Goal: Information Seeking & Learning: Find specific page/section

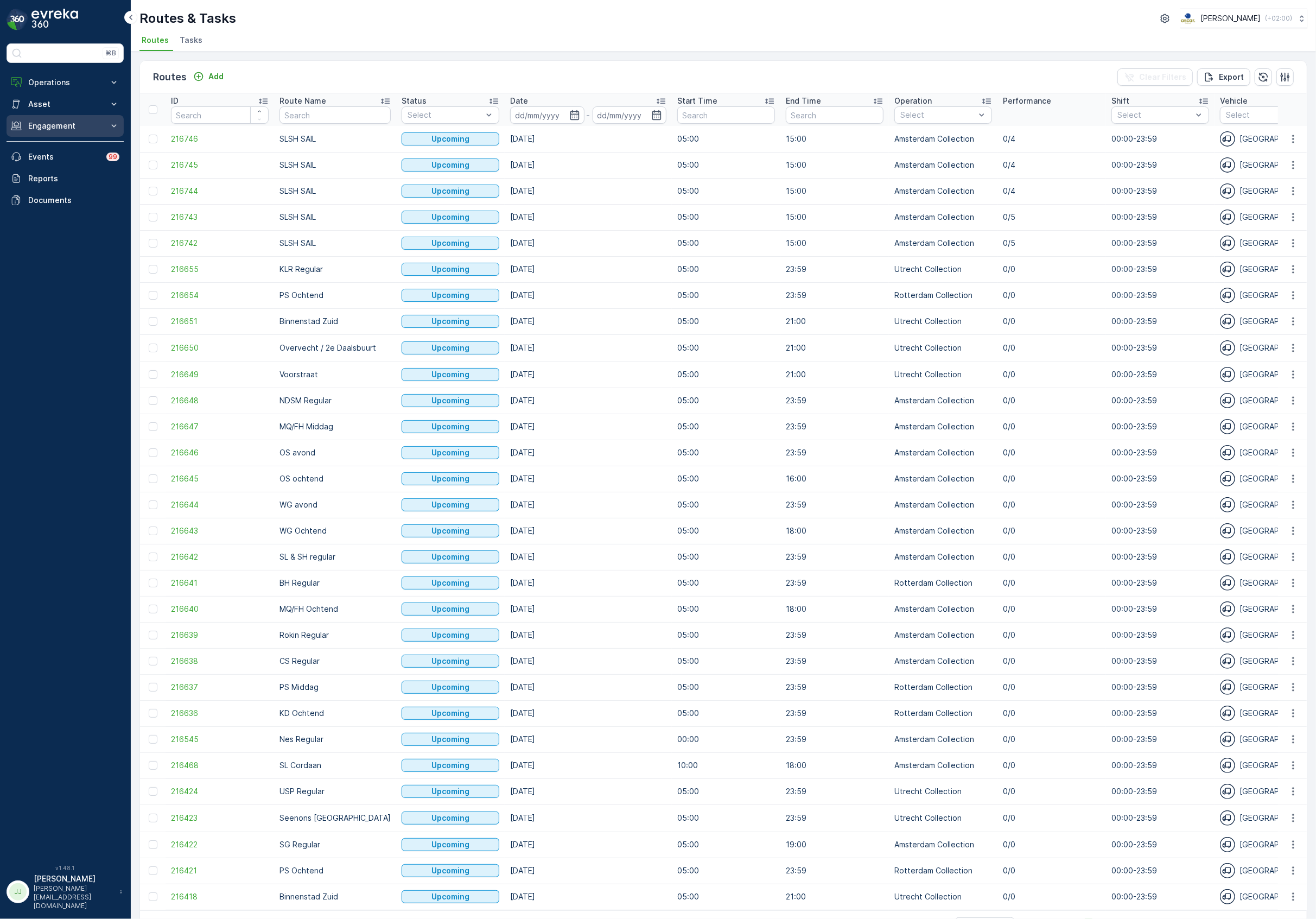
click at [72, 128] on p "Engagement" at bounding box center [65, 126] width 74 height 11
click at [65, 163] on link "Entities" at bounding box center [73, 160] width 100 height 15
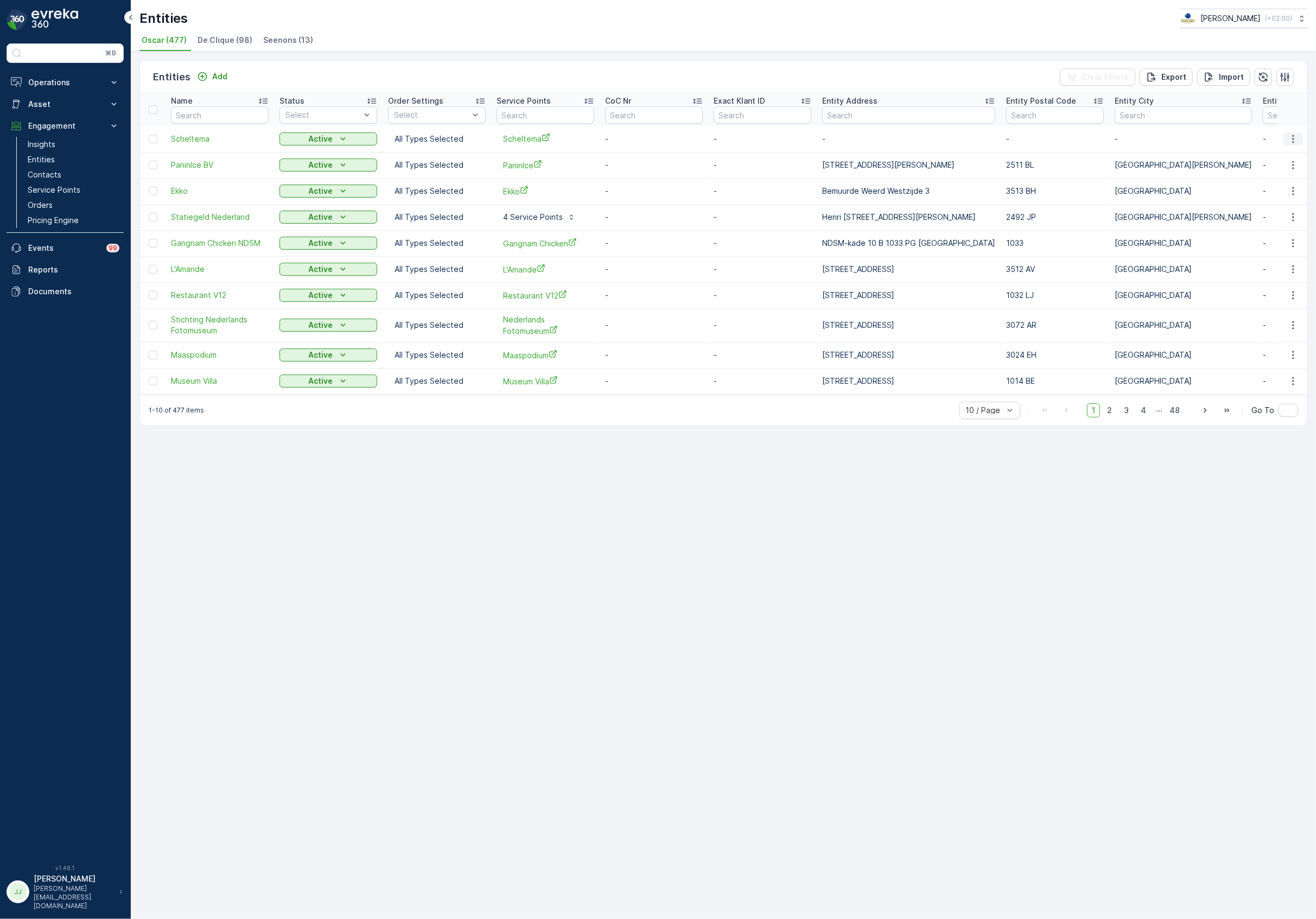
click at [1294, 139] on icon "button" at bounding box center [1293, 139] width 2 height 8
click at [1274, 171] on div "Edit Entity" at bounding box center [1275, 170] width 84 height 15
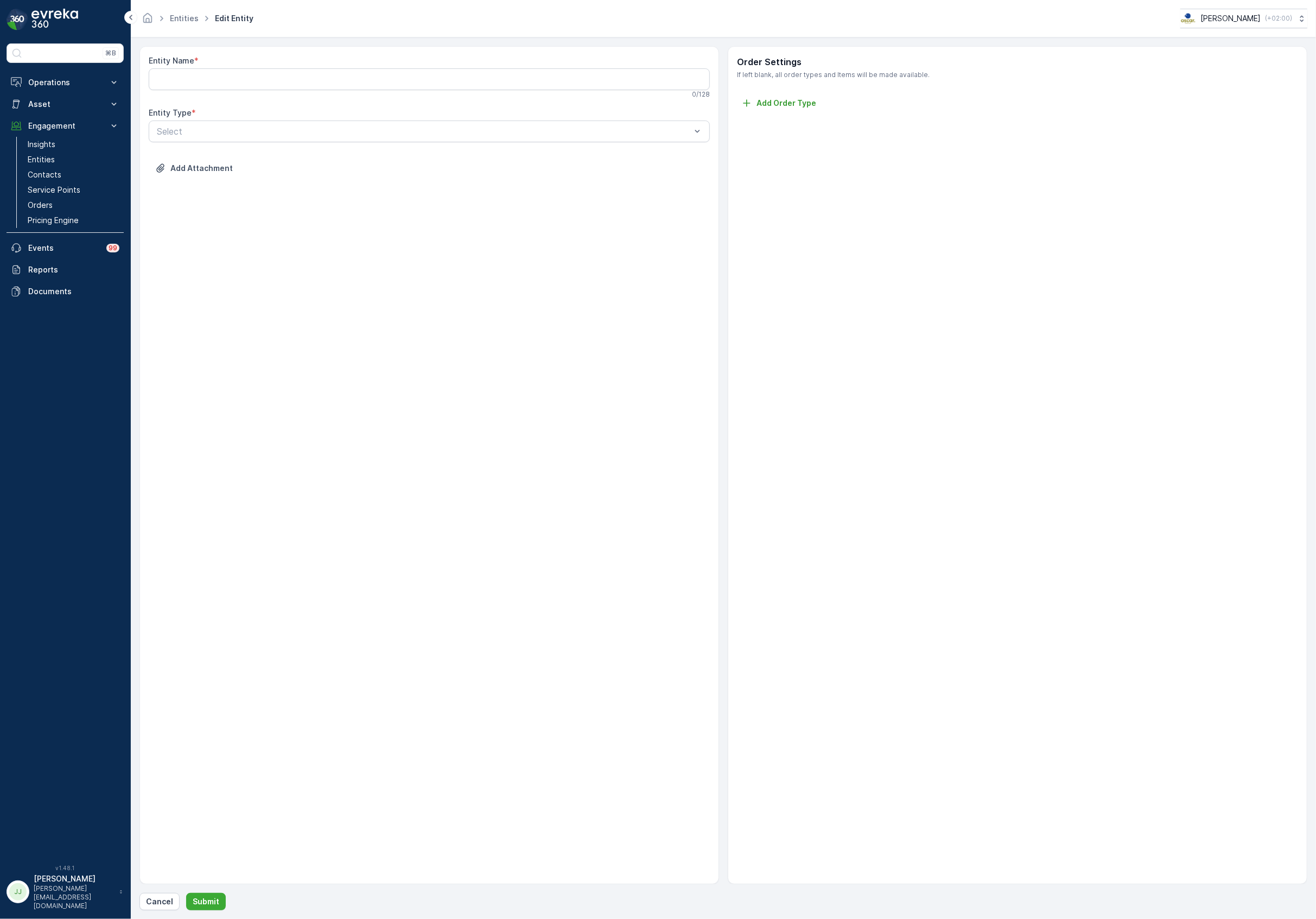
type Name "Scheltema"
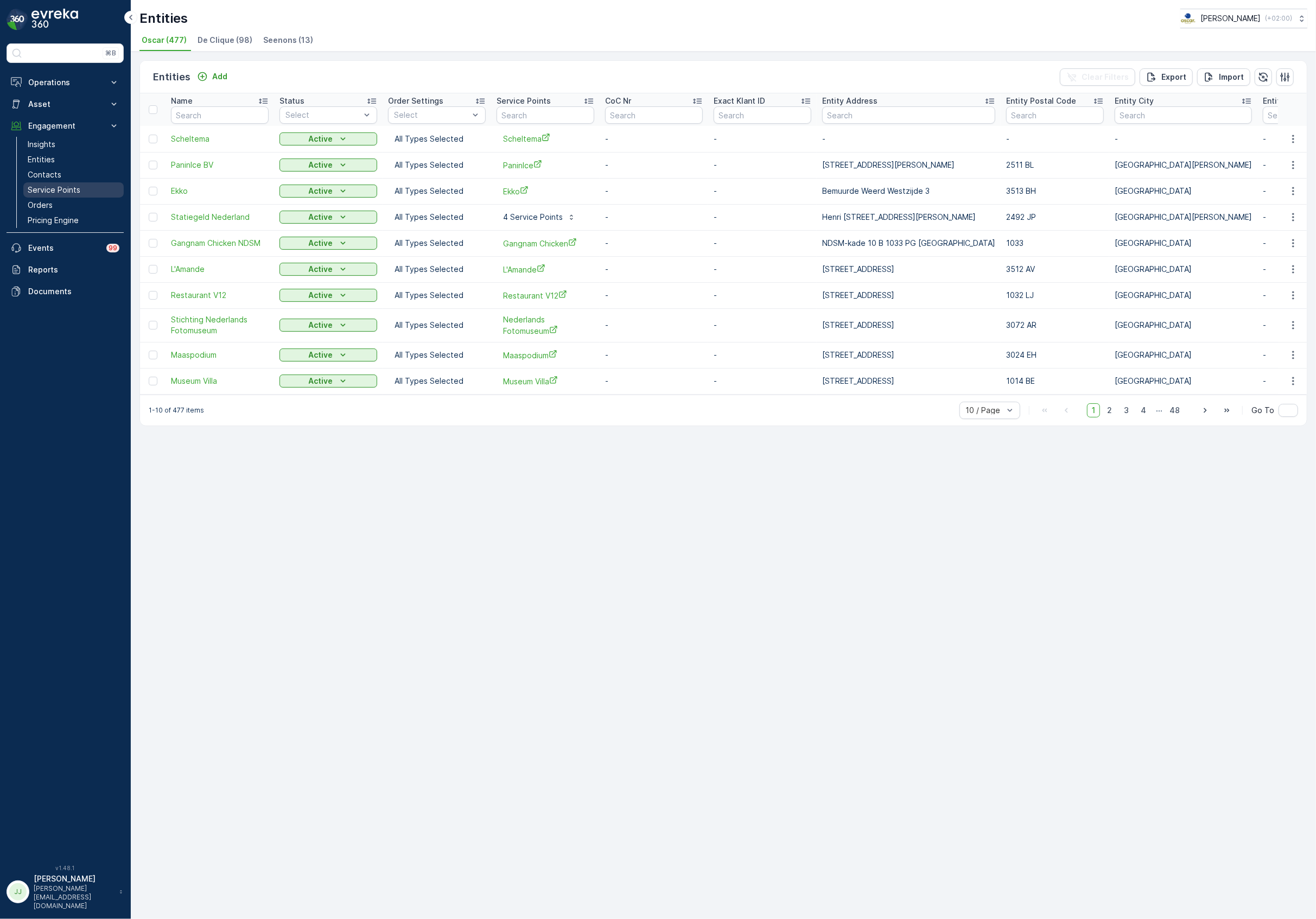
click at [43, 187] on p "Service Points" at bounding box center [54, 190] width 52 height 11
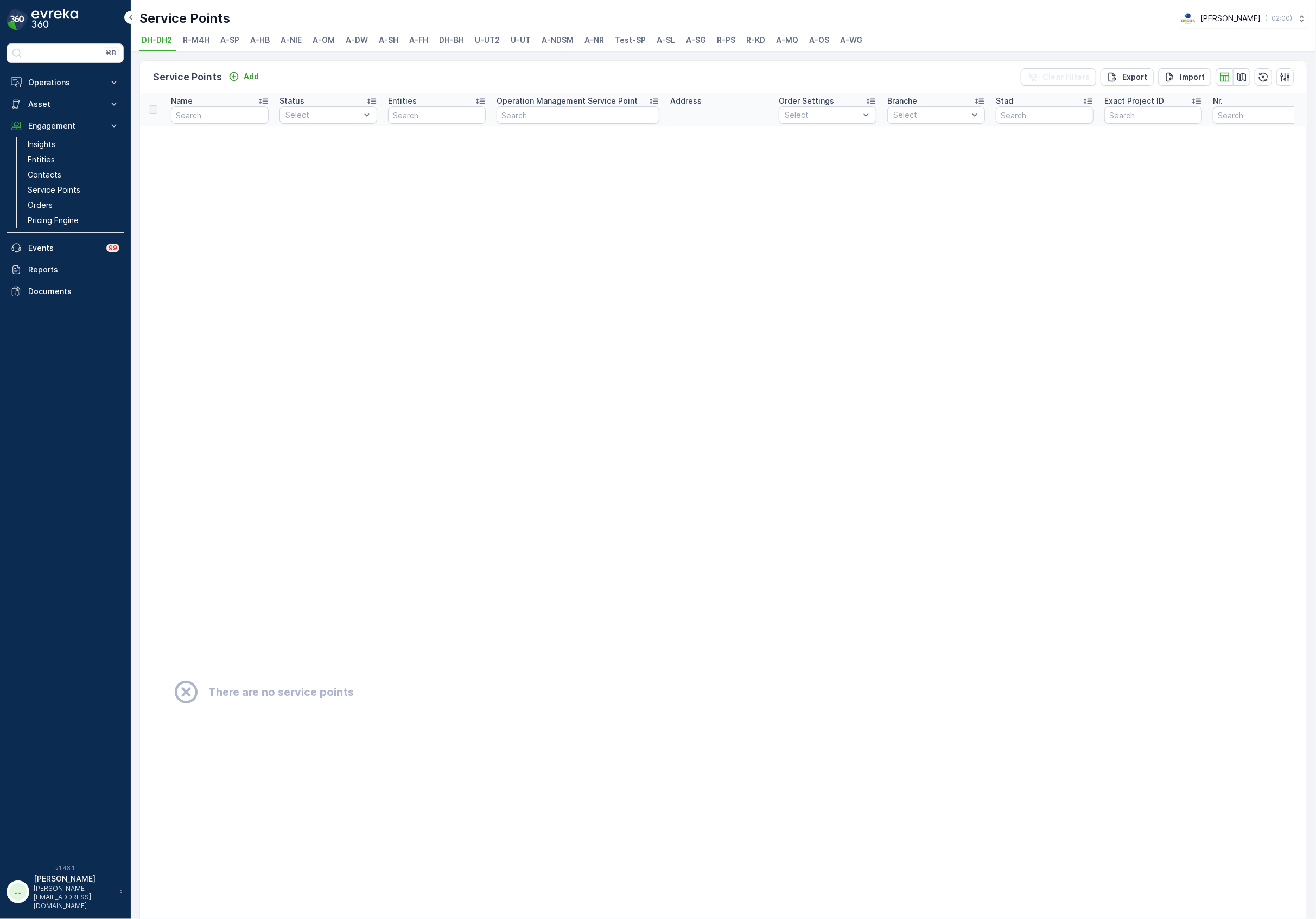
click at [592, 39] on span "A-NR" at bounding box center [594, 40] width 20 height 11
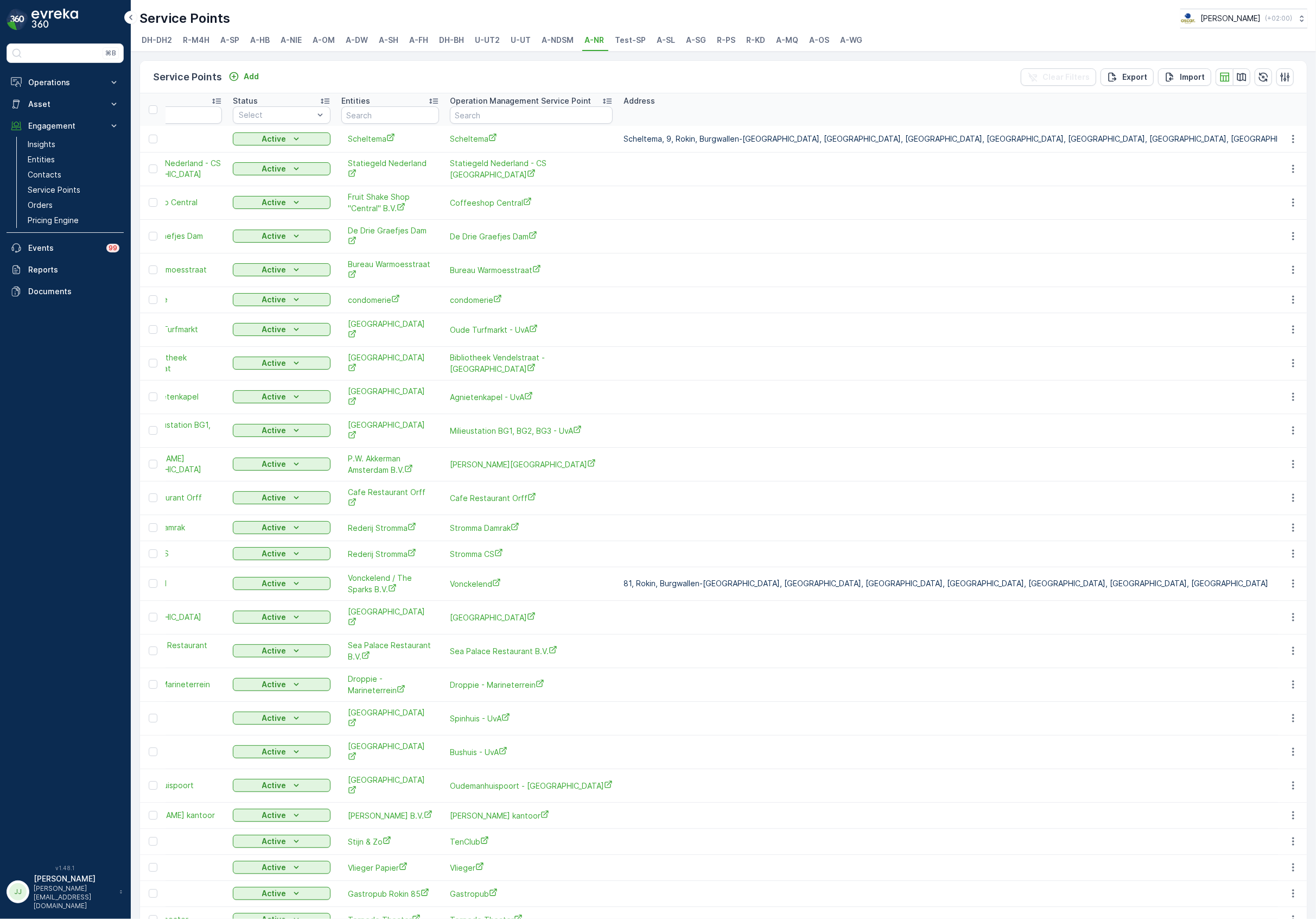
scroll to position [0, 72]
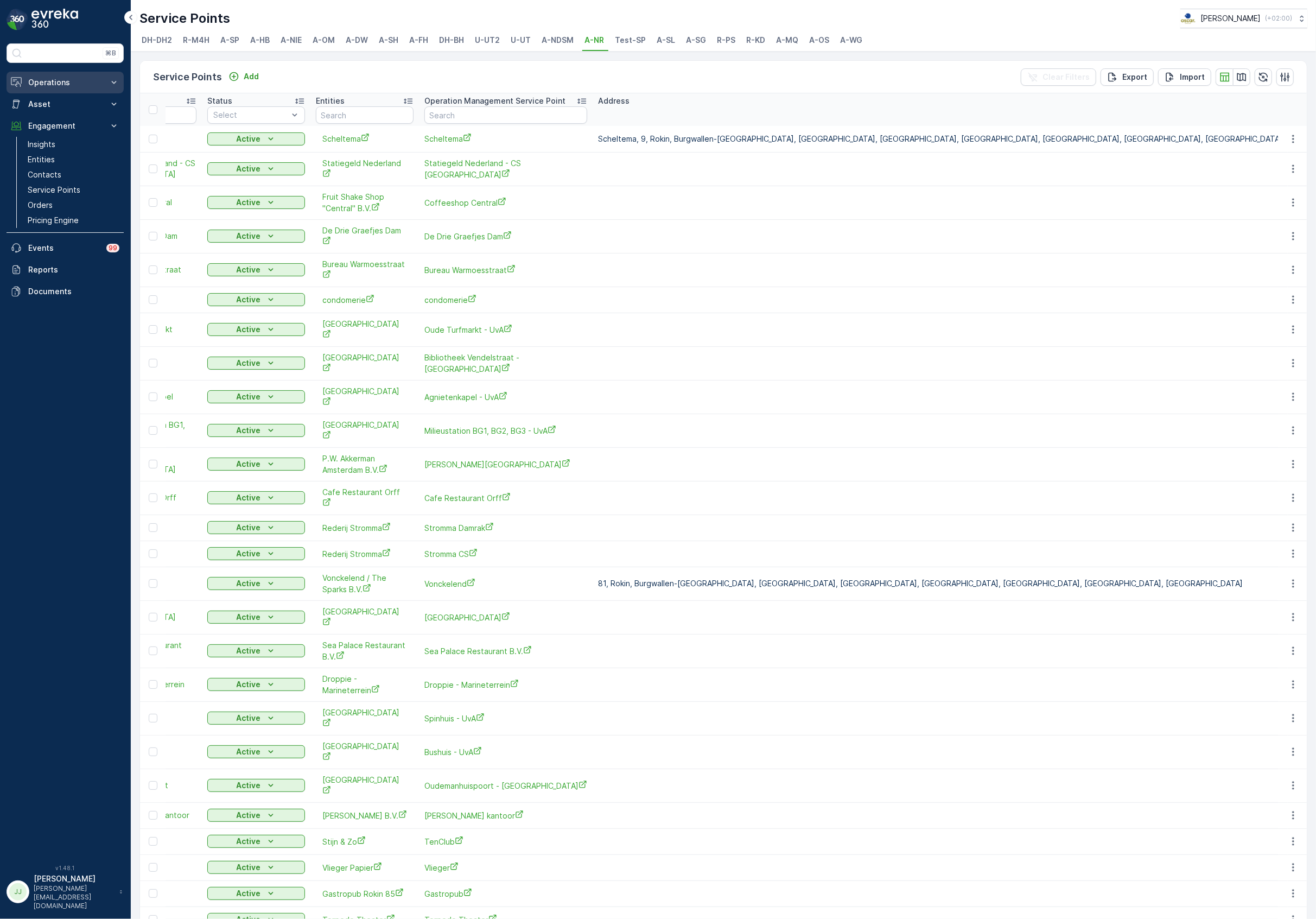
click at [70, 85] on p "Operations" at bounding box center [65, 82] width 74 height 11
click at [59, 115] on link "Planning" at bounding box center [73, 116] width 100 height 15
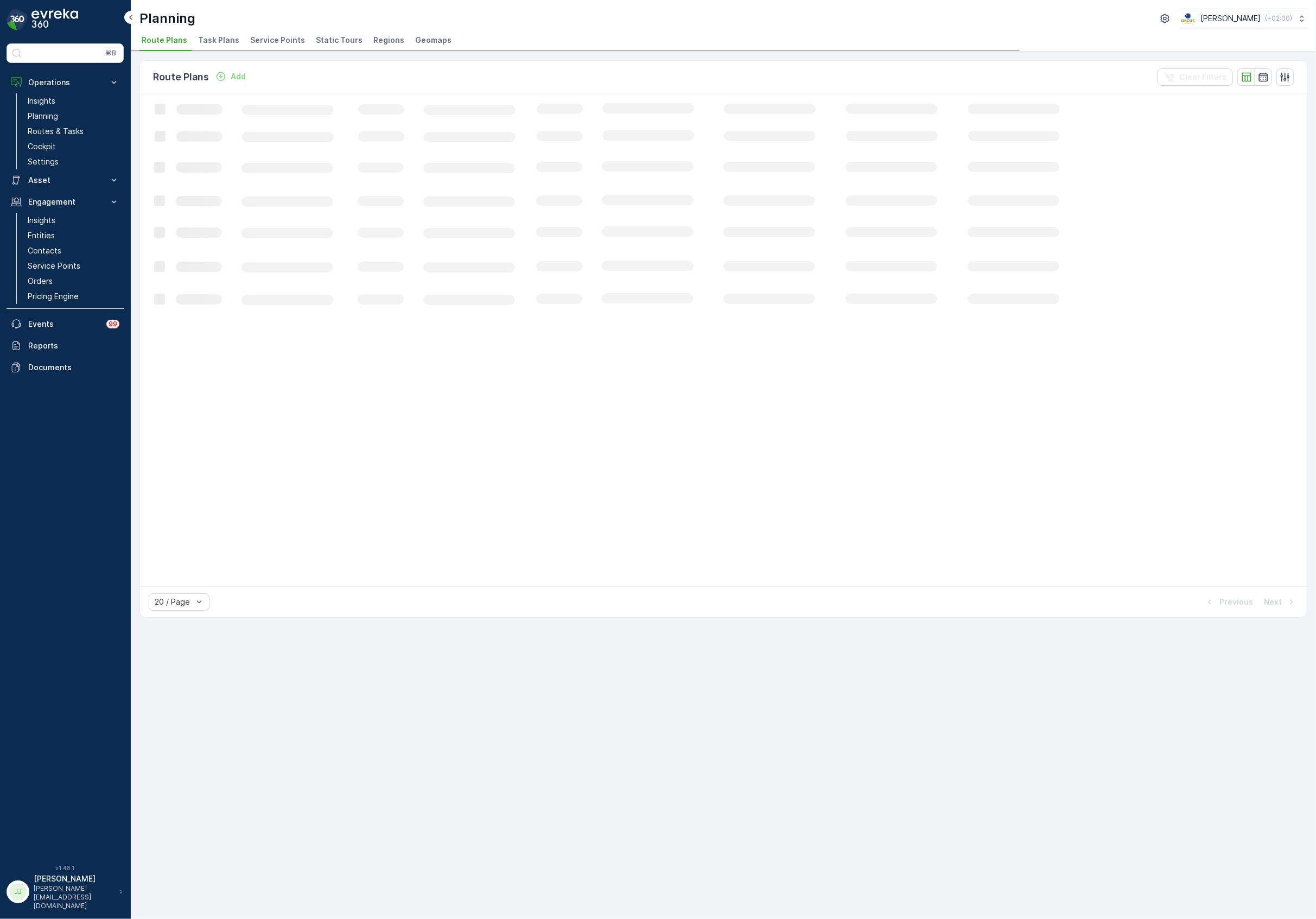
click at [224, 41] on span "Task Plans" at bounding box center [219, 40] width 41 height 11
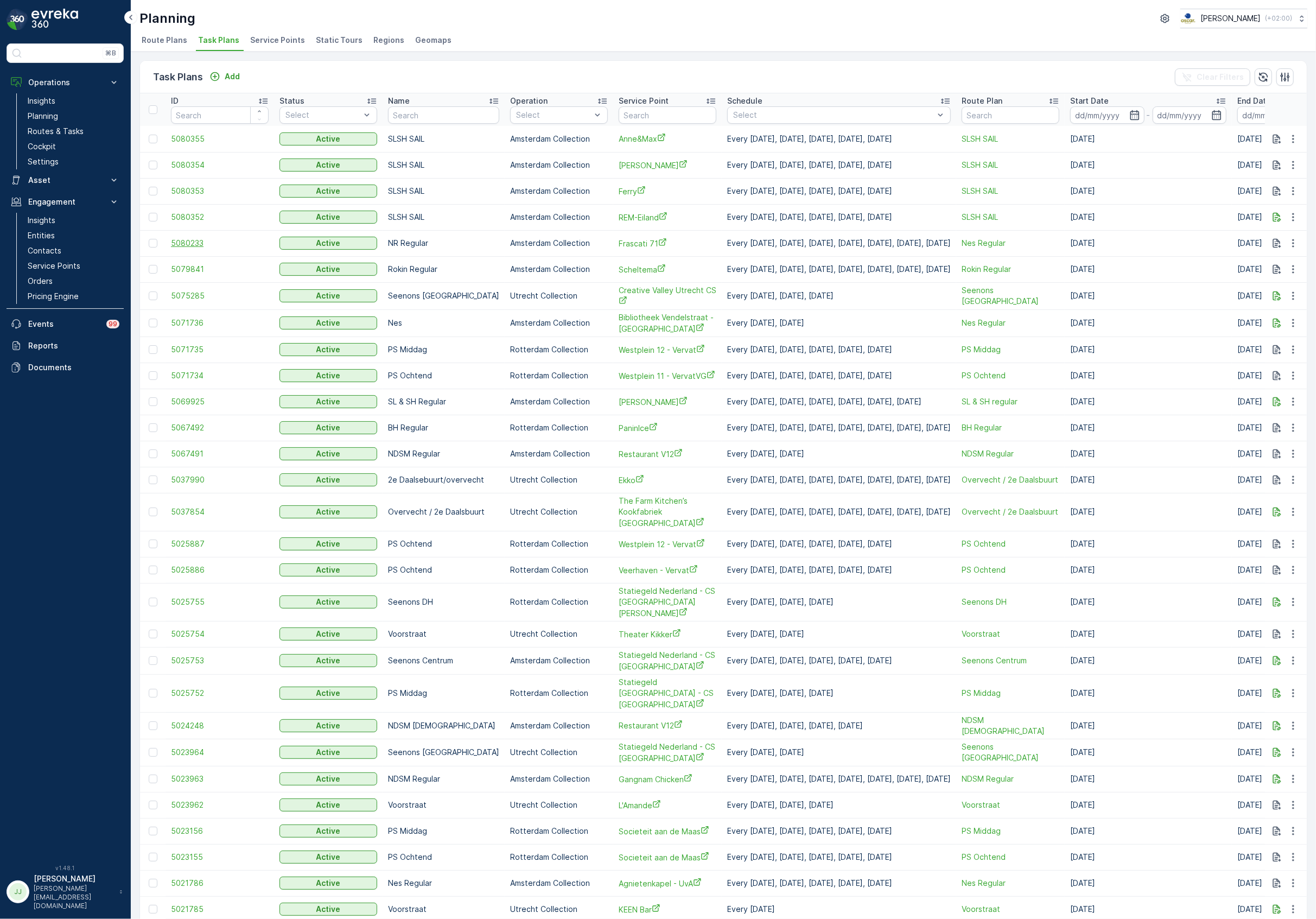
scroll to position [0, 72]
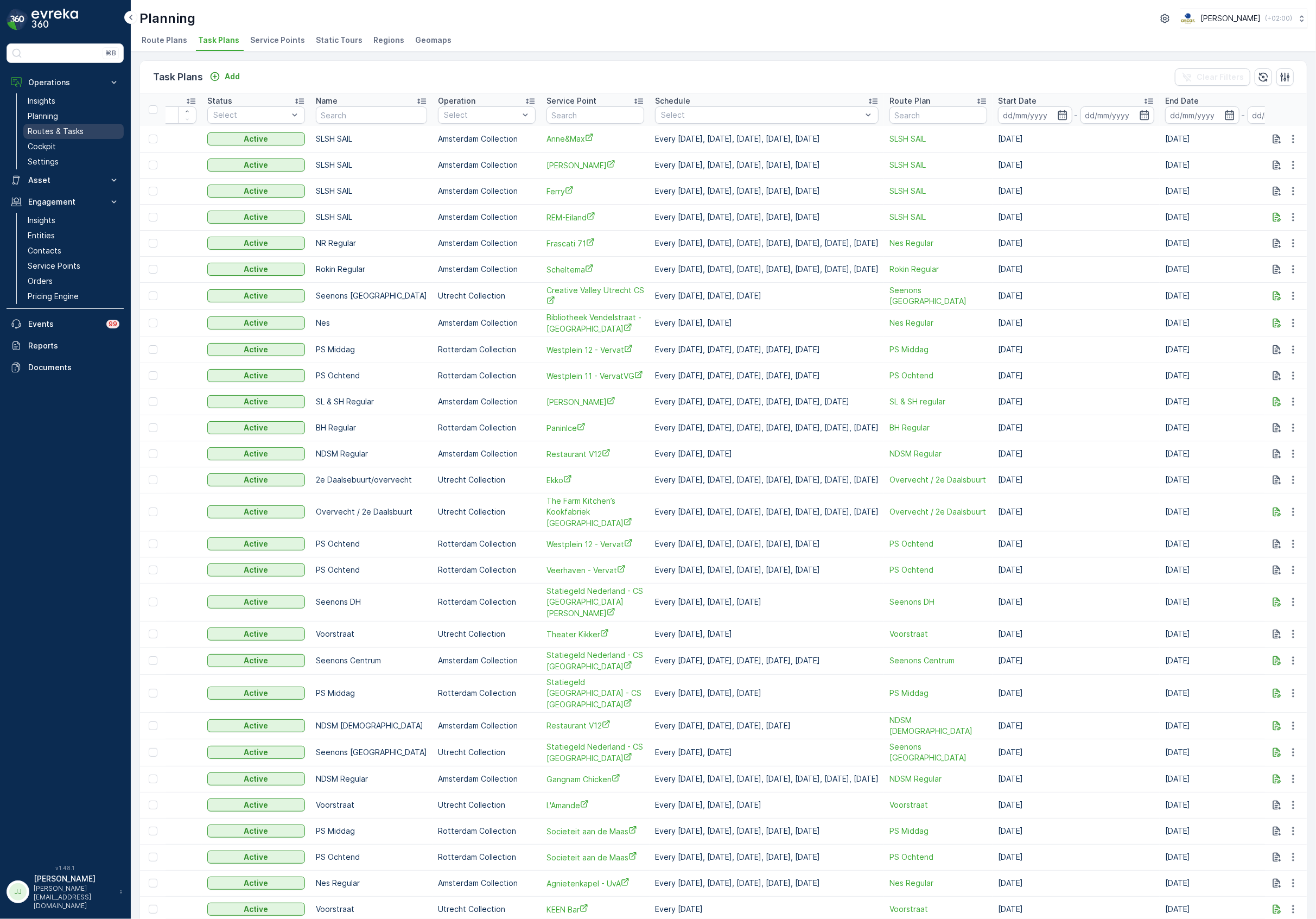
click at [67, 131] on p "Routes & Tasks" at bounding box center [55, 131] width 56 height 11
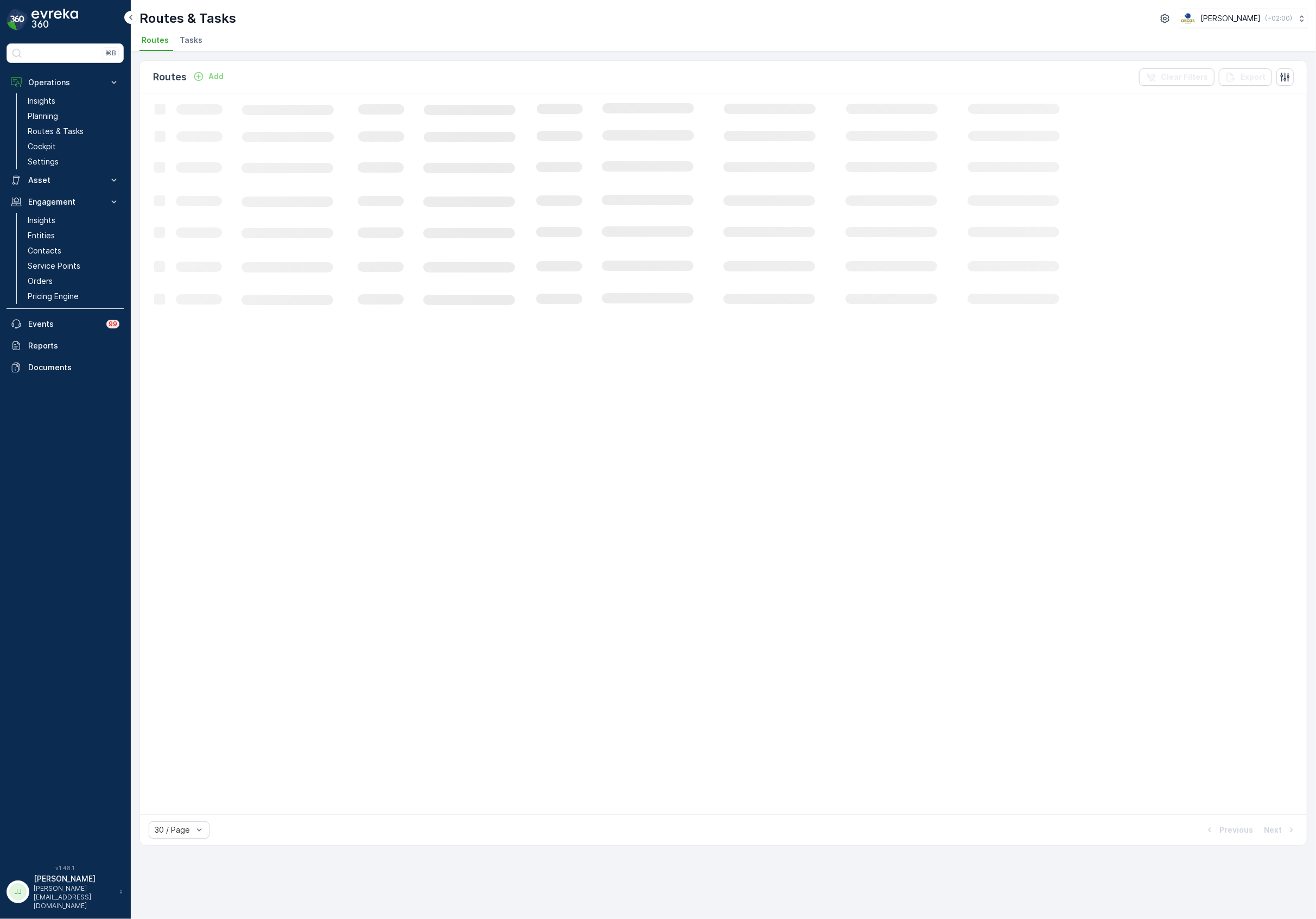
click at [185, 40] on span "Tasks" at bounding box center [191, 40] width 23 height 11
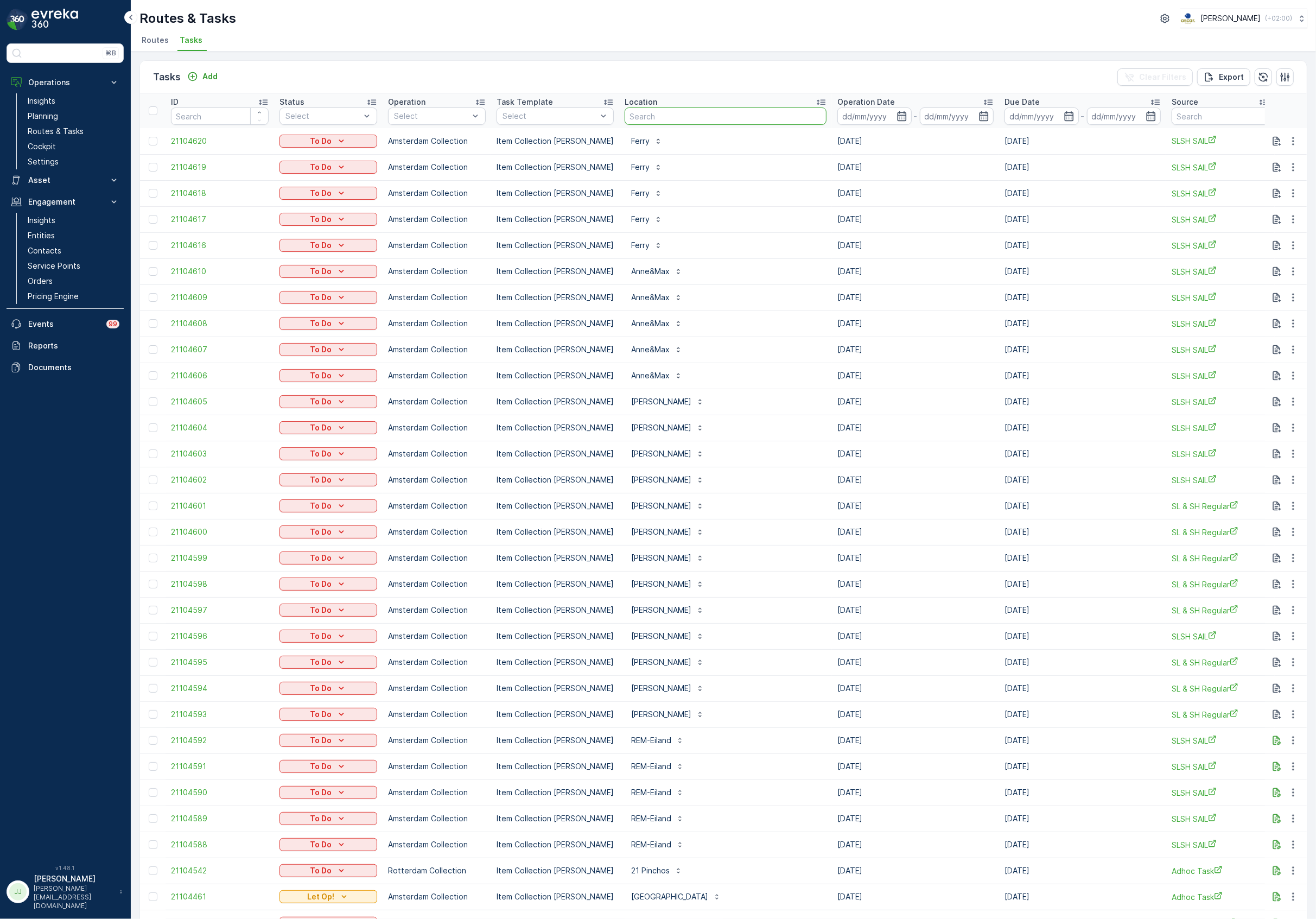
click at [767, 117] on input "text" at bounding box center [725, 116] width 202 height 17
type input "scheltema"
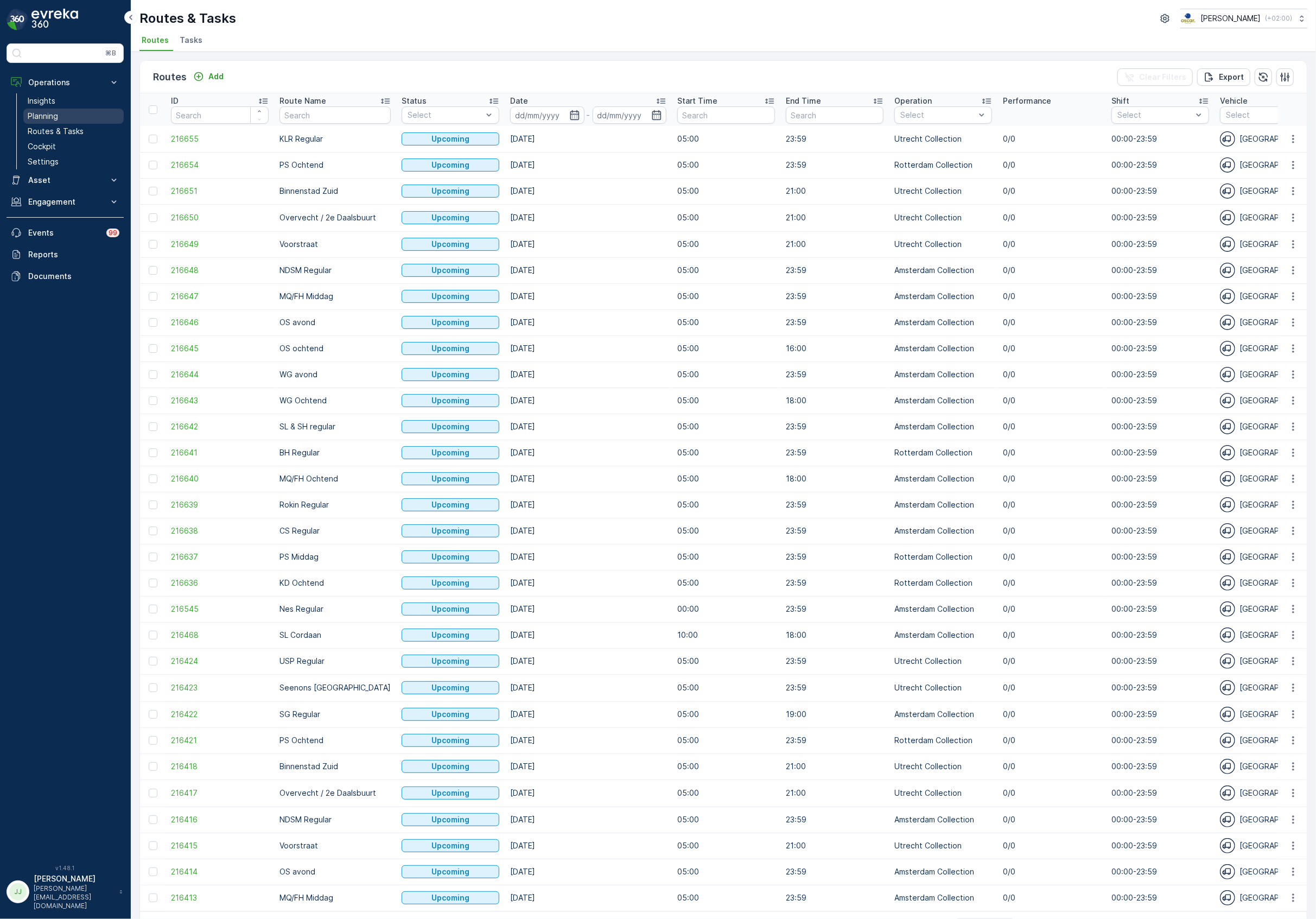
click at [79, 118] on link "Planning" at bounding box center [73, 116] width 100 height 15
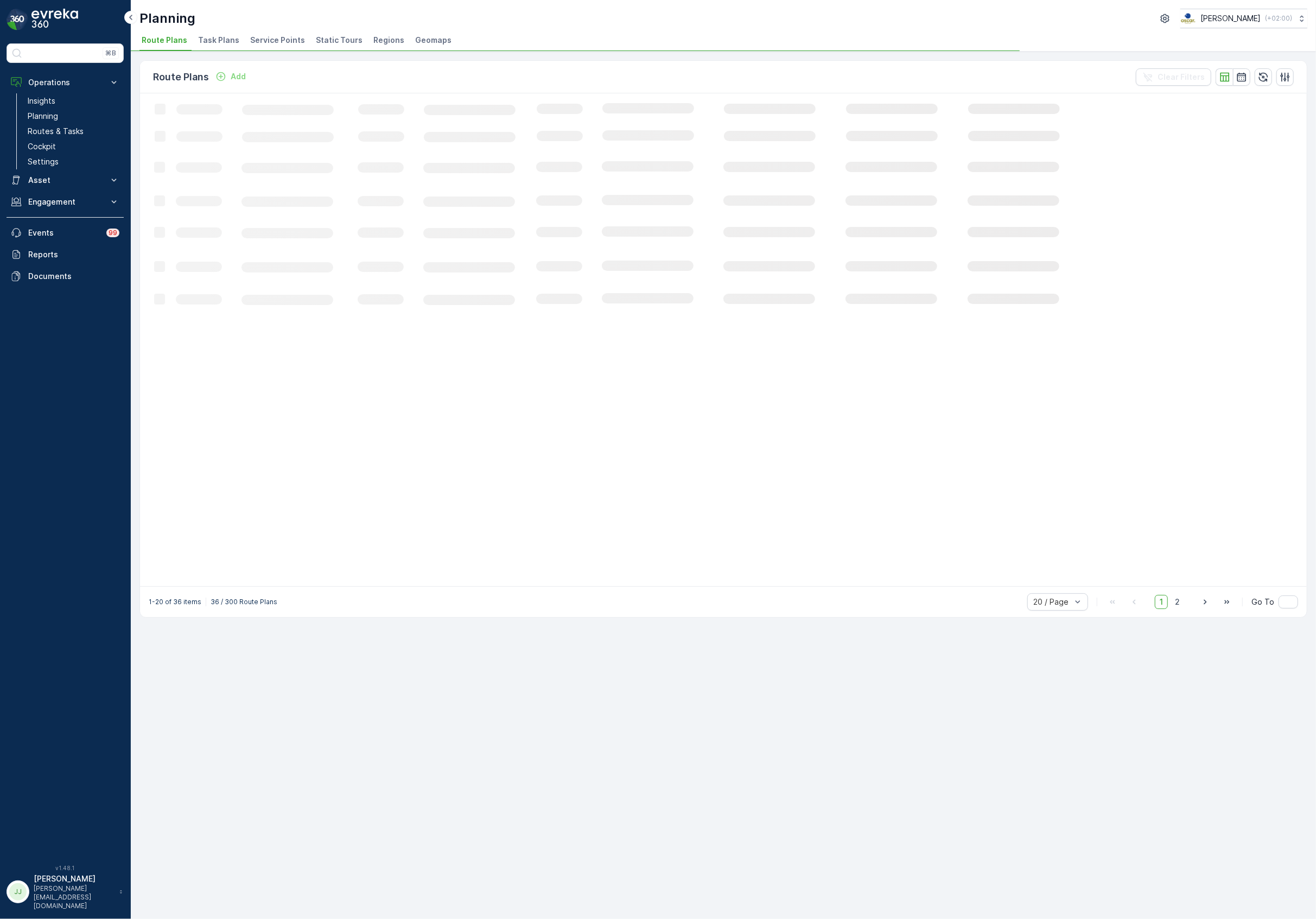
click at [295, 40] on span "Service Points" at bounding box center [278, 40] width 55 height 11
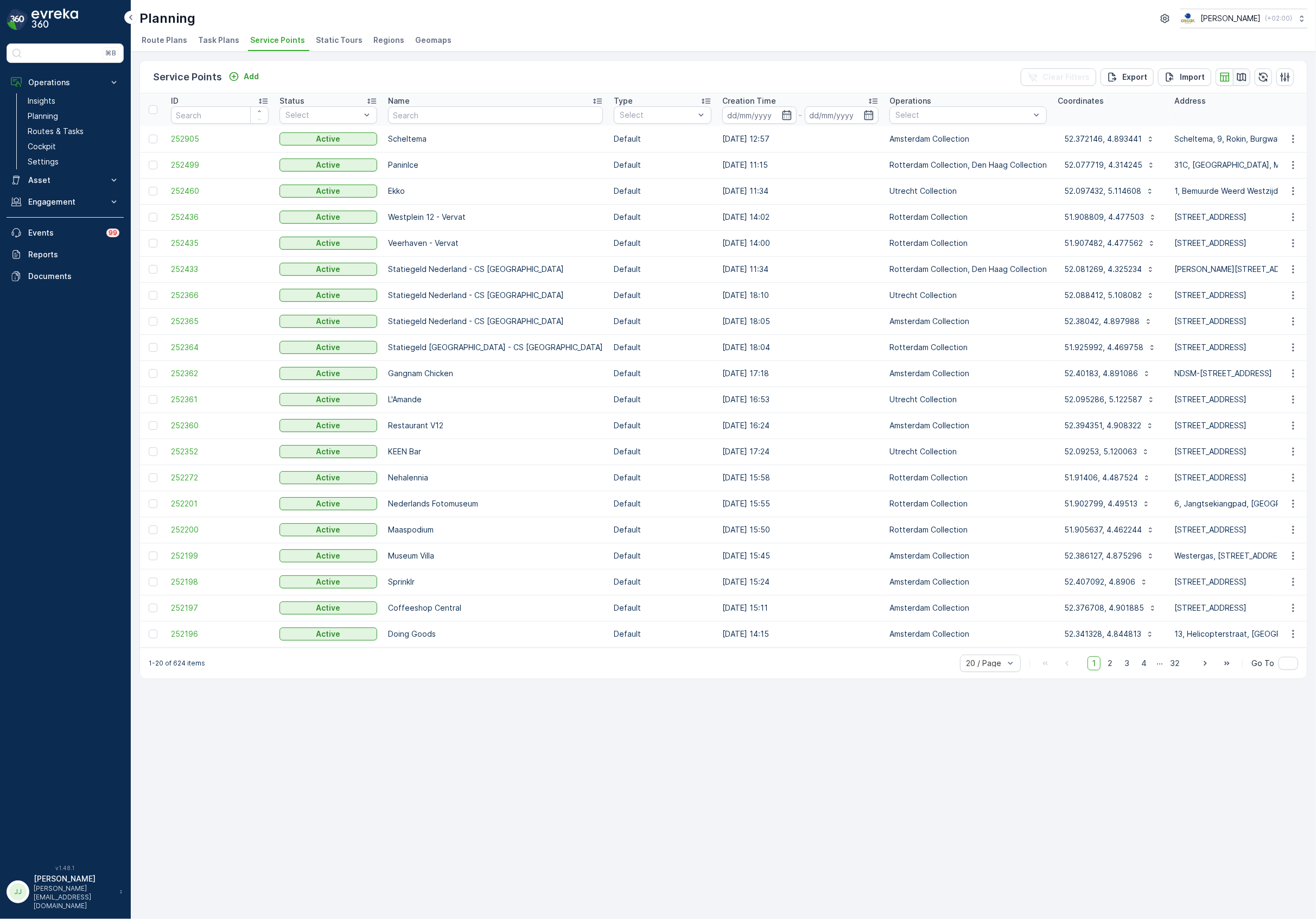
click at [1236, 76] on icon "button" at bounding box center [1241, 77] width 11 height 11
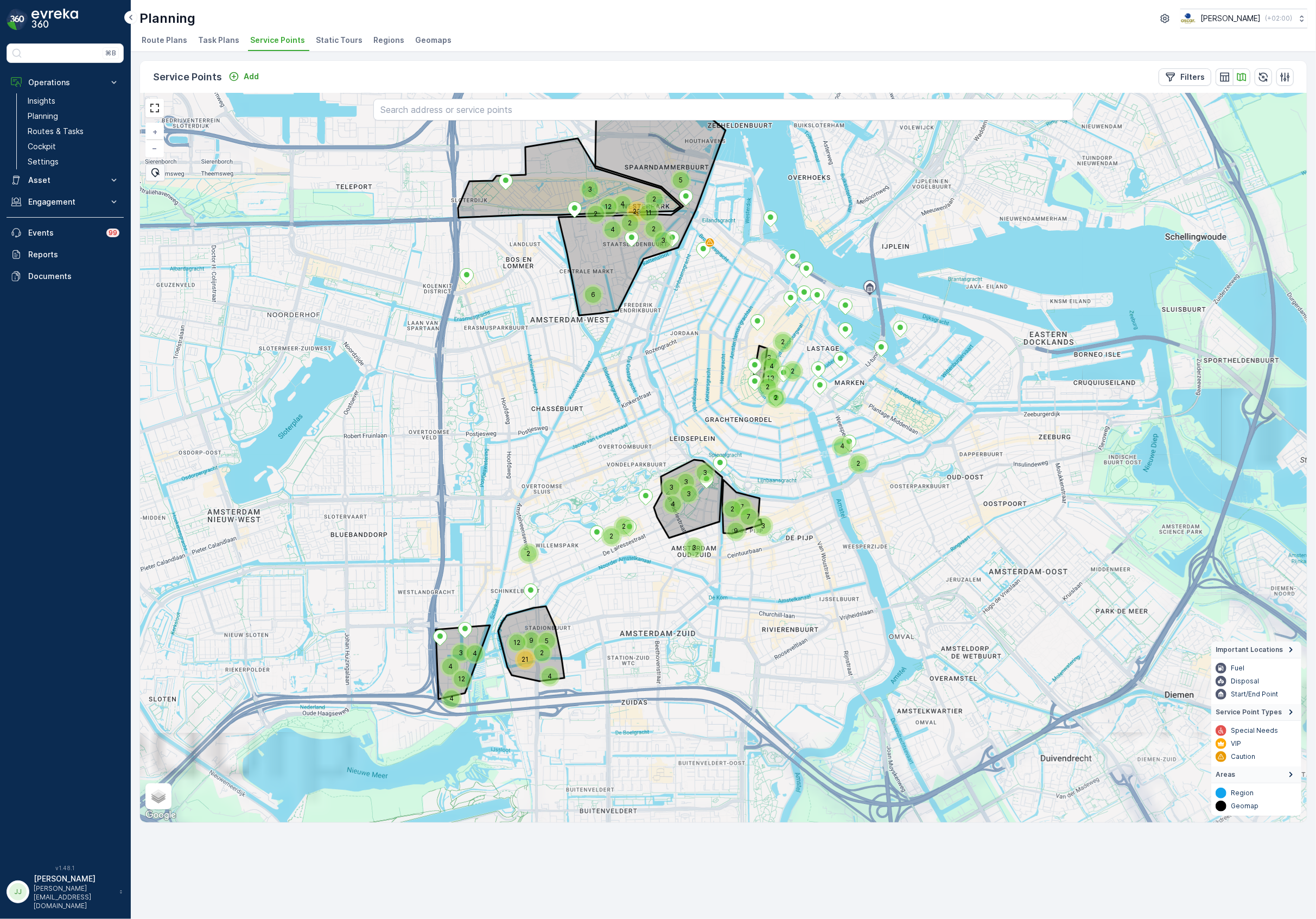
drag, startPoint x: 658, startPoint y: 383, endPoint x: 647, endPoint y: 426, distance: 44.4
click at [647, 426] on div "2 2 3 2 3 4 9 6 4 4 7 7 2 3 3 4 13 2 2 4 2 4 23 2 2 11 3 2 2 4 3 3 3 5 3 2 9 3 …" at bounding box center [723, 458] width 1167 height 729
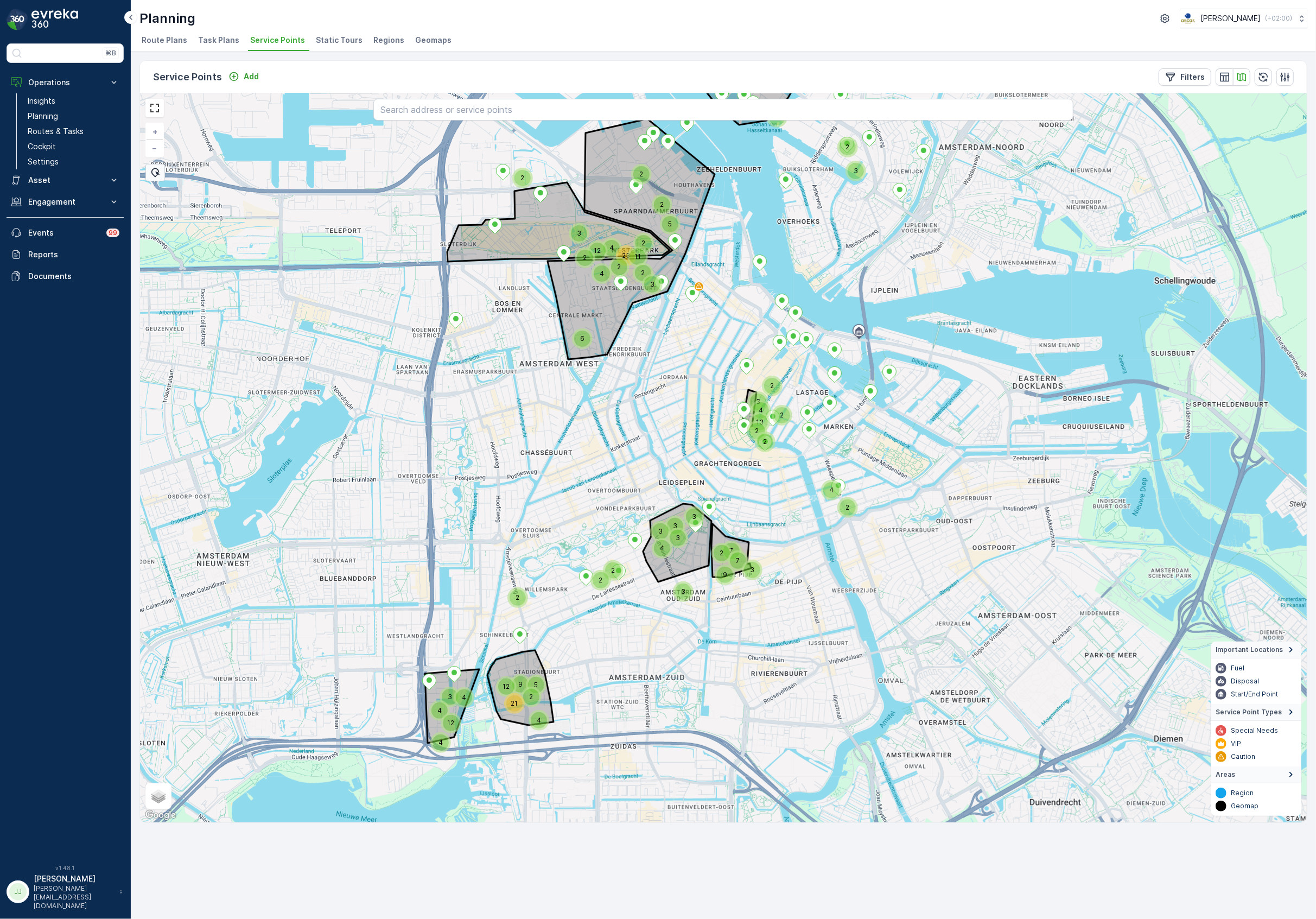
drag, startPoint x: 669, startPoint y: 473, endPoint x: 671, endPoint y: 484, distance: 11.2
click at [671, 484] on div "2 2 3 2 3 4 9 6 4 4 7 7 2 3 3 4 13 2 2 4 2 4 23 2 2 11 3 2 2 4 3 3 3 5 3 2 9 3 …" at bounding box center [723, 458] width 1167 height 729
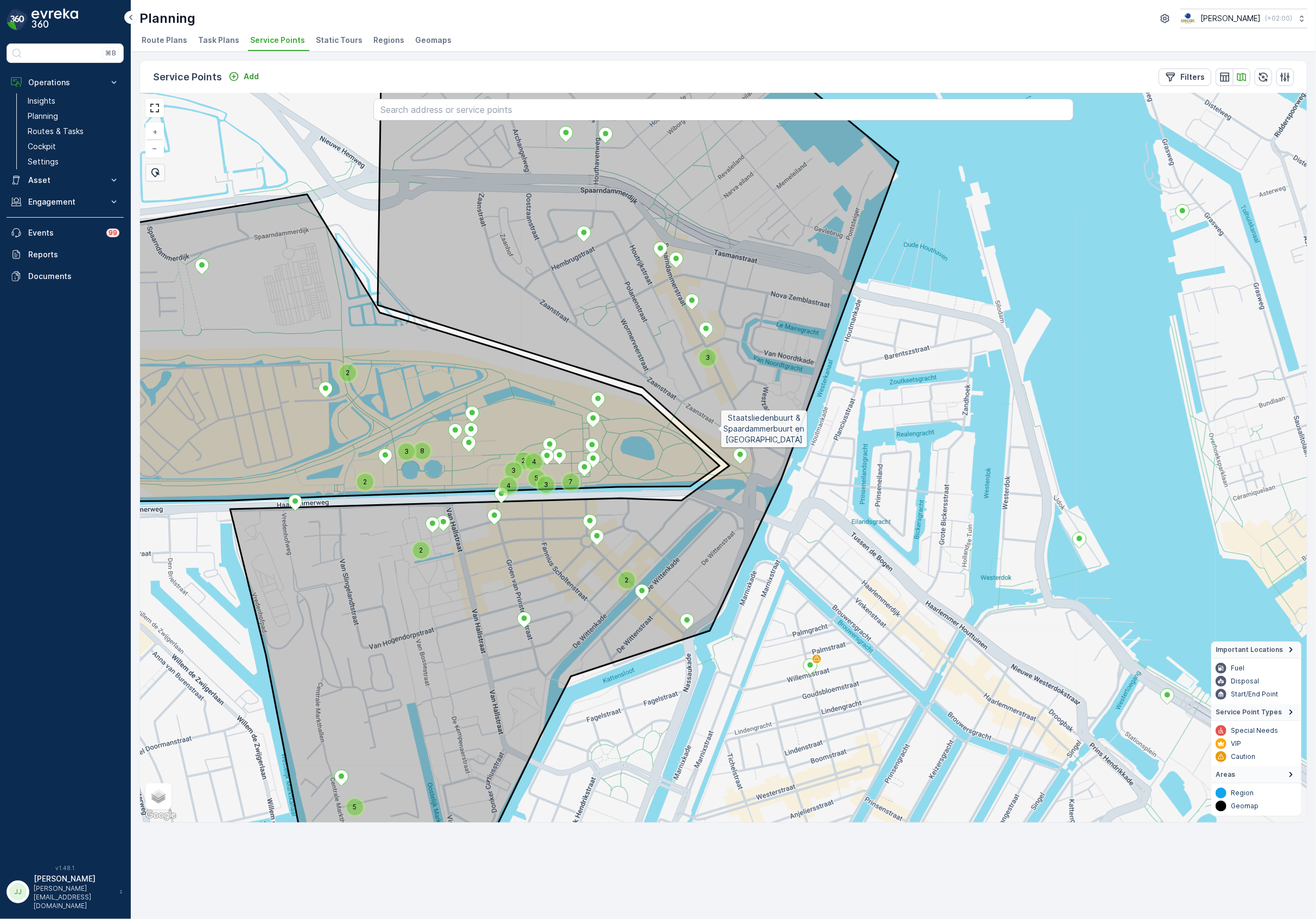
drag, startPoint x: 717, startPoint y: 415, endPoint x: 723, endPoint y: 442, distance: 27.7
click at [723, 442] on icon at bounding box center [564, 473] width 669 height 857
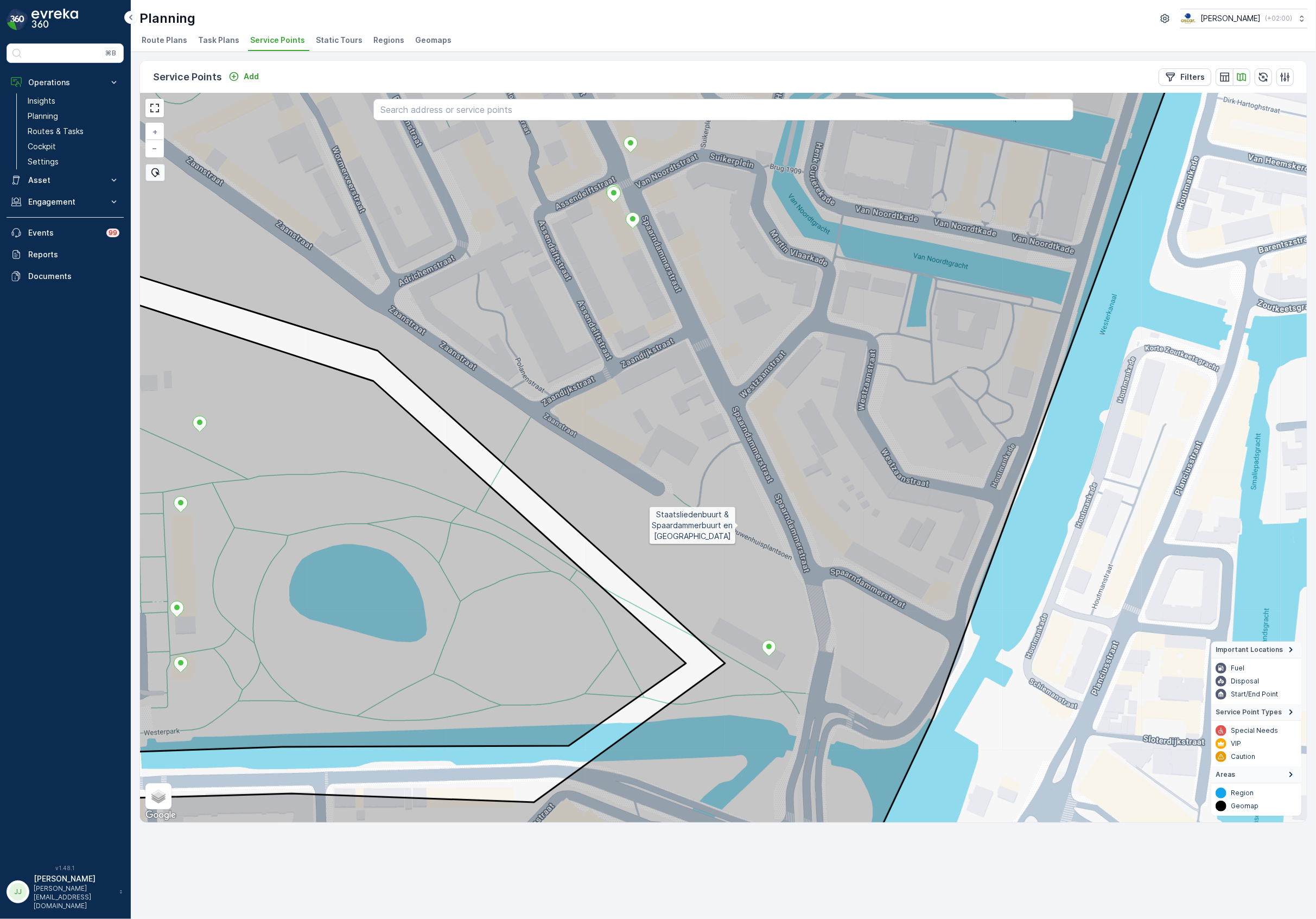
drag, startPoint x: 732, startPoint y: 500, endPoint x: 758, endPoint y: 571, distance: 75.6
click at [758, 571] on icon at bounding box center [605, 507] width 1138 height 878
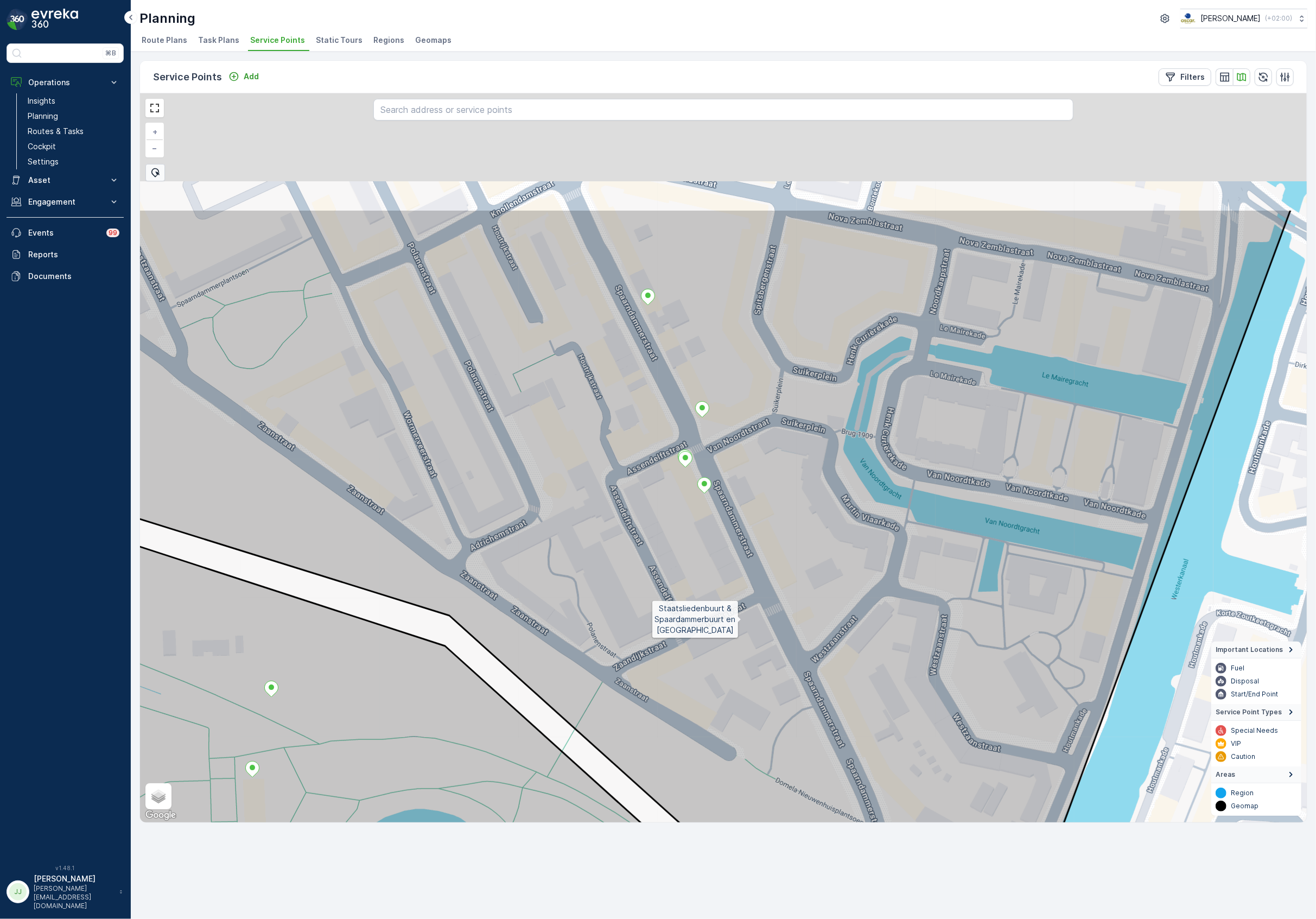
drag, startPoint x: 694, startPoint y: 424, endPoint x: 739, endPoint y: 611, distance: 192.3
click at [740, 615] on icon at bounding box center [678, 648] width 1226 height 878
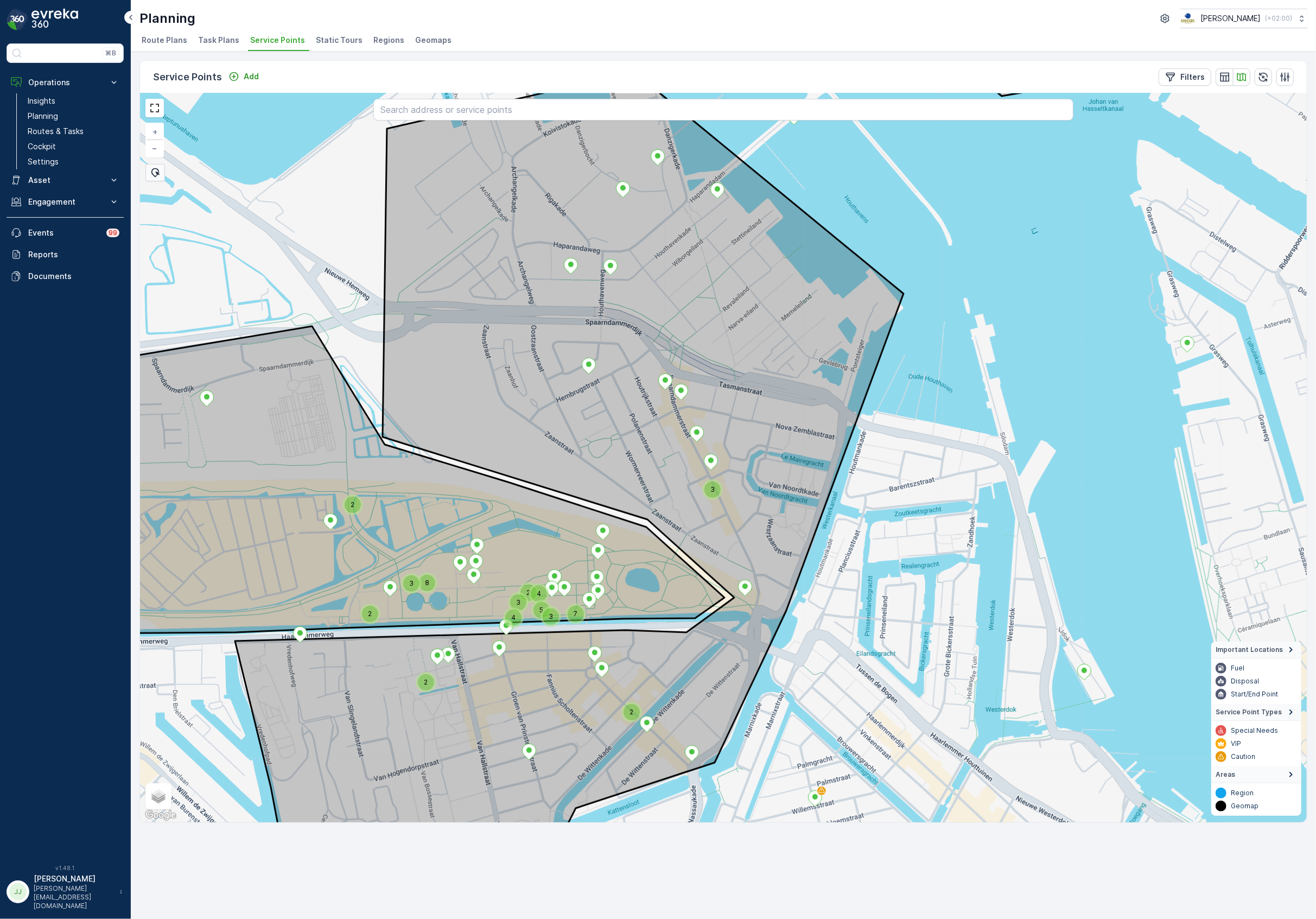
drag, startPoint x: 715, startPoint y: 606, endPoint x: 823, endPoint y: 403, distance: 229.9
click at [823, 401] on div "3 4 3 2 7 4 8 2 5 3 2 3 2 2 Westergas terrein + − Satellite Roadmap Terrain Hyb…" at bounding box center [723, 458] width 1167 height 729
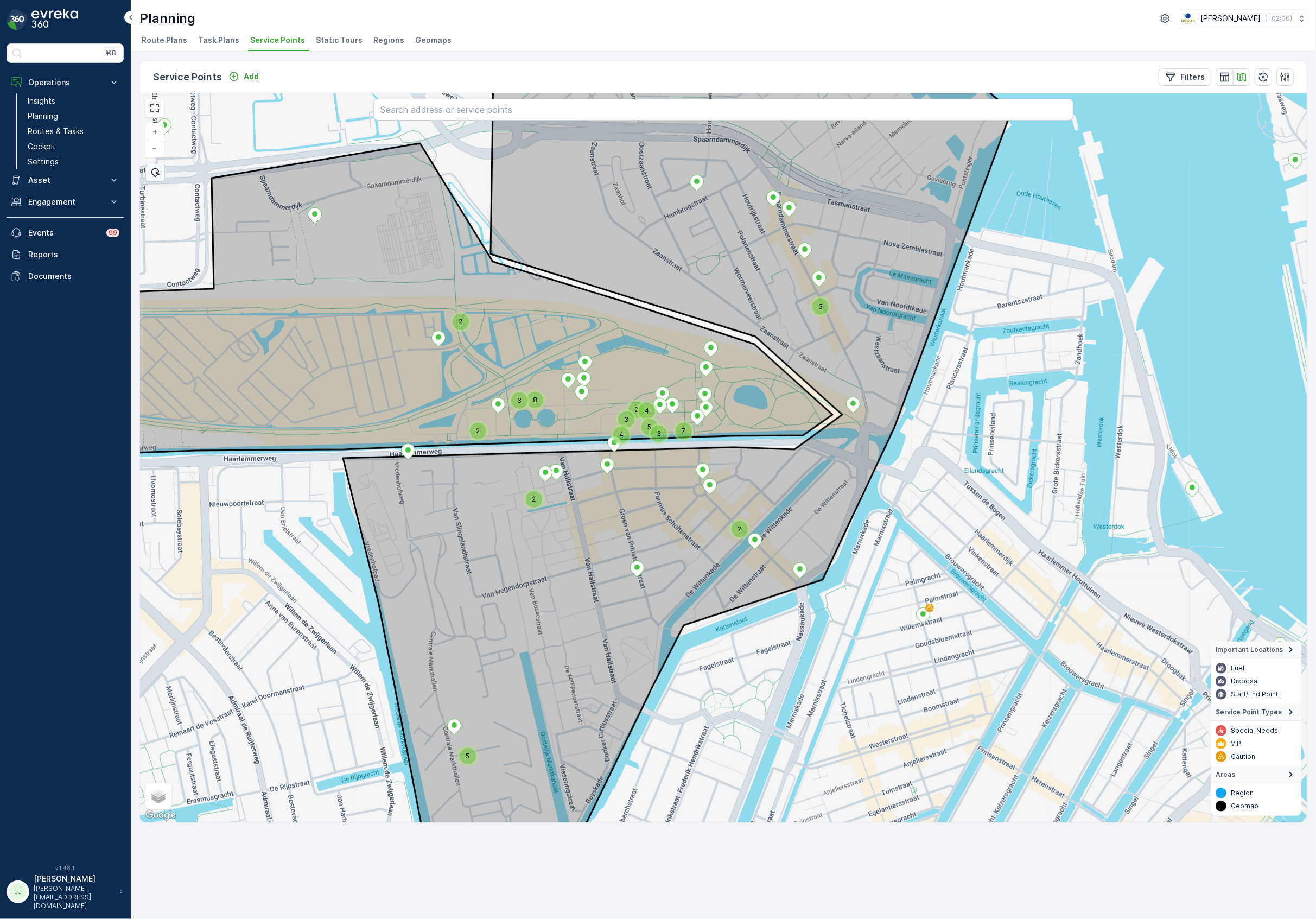
drag, startPoint x: 901, startPoint y: 473, endPoint x: 934, endPoint y: 671, distance: 200.7
click at [934, 671] on div "3 4 3 2 7 4 8 2 5 3 2 3 2 2 5 Staatsliedenbuurt & Spaardammerbuurt en Houthaven…" at bounding box center [723, 458] width 1167 height 729
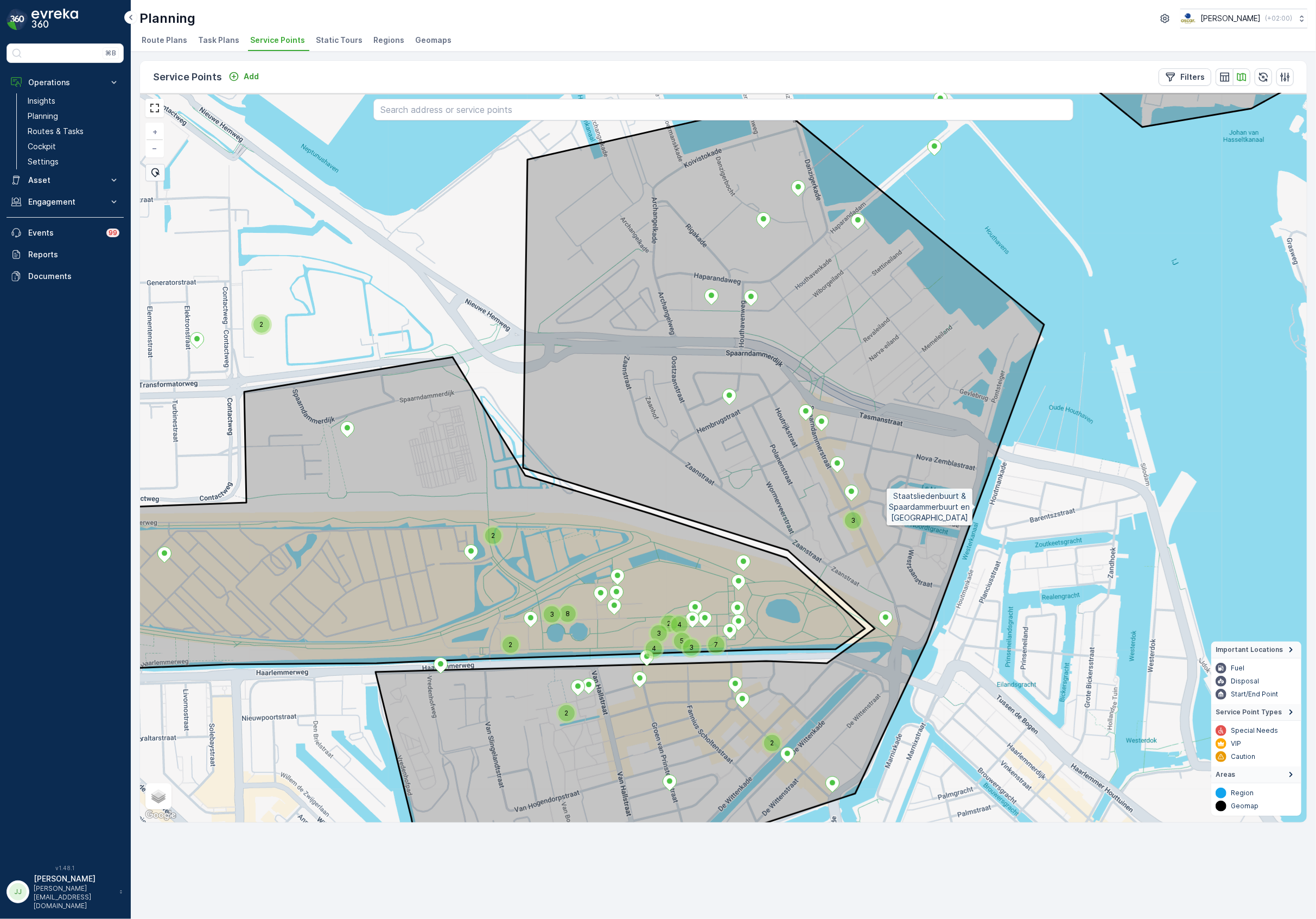
drag, startPoint x: 975, startPoint y: 496, endPoint x: 990, endPoint y: 610, distance: 115.0
click at [990, 610] on icon at bounding box center [710, 507] width 669 height 809
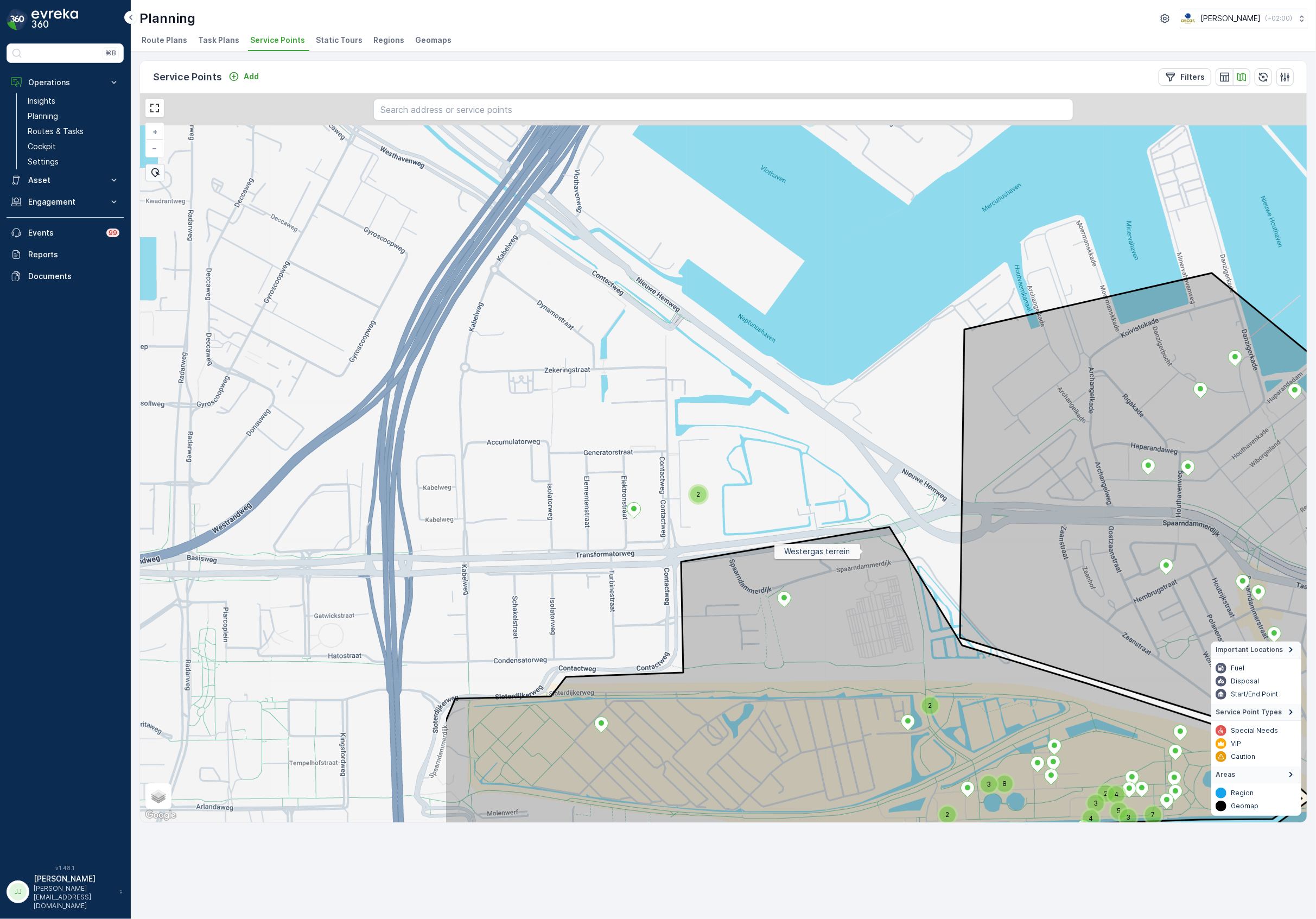
drag, startPoint x: 455, startPoint y: 480, endPoint x: 860, endPoint y: 563, distance: 413.4
click at [866, 564] on icon at bounding box center [873, 685] width 857 height 316
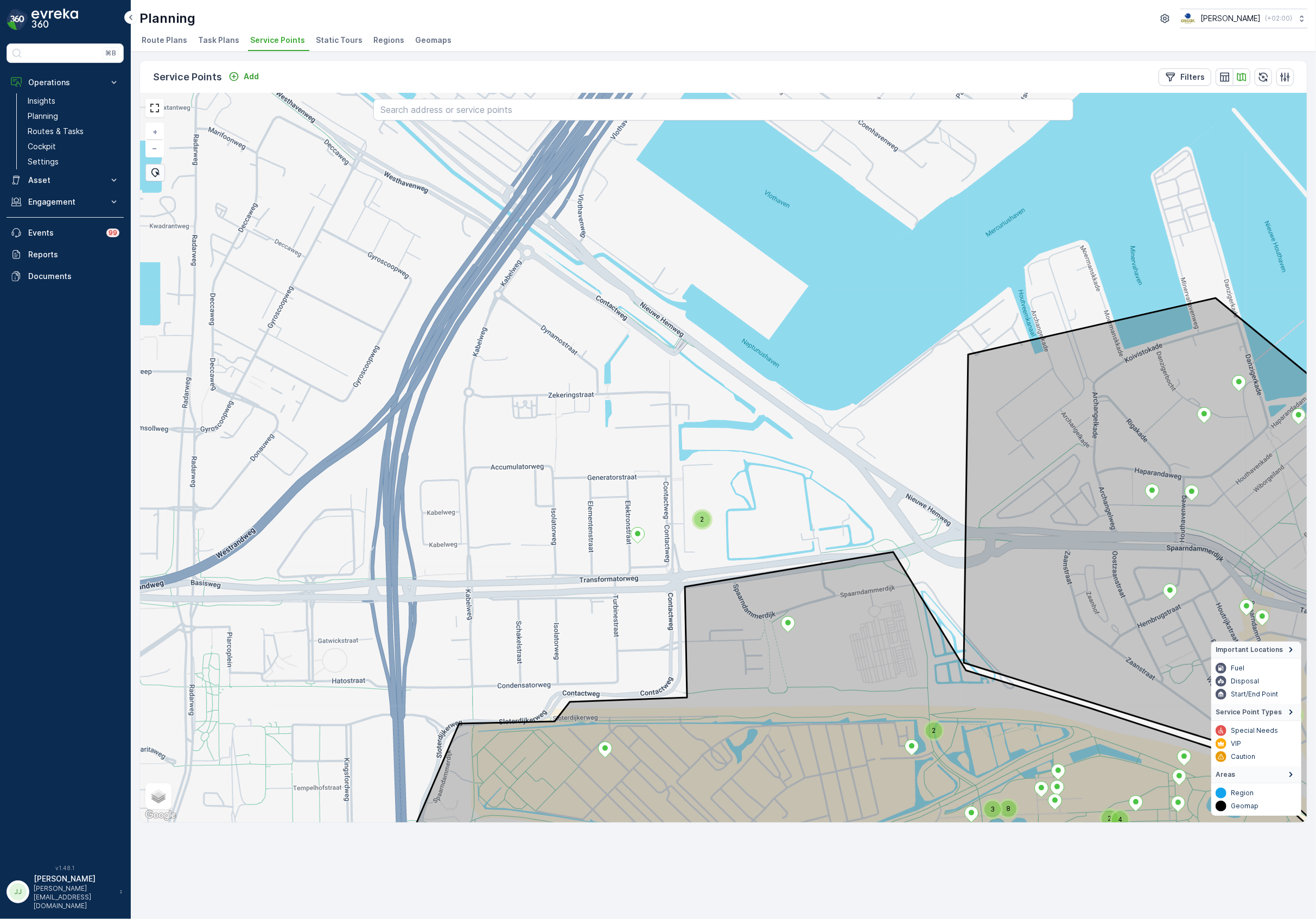
click at [699, 525] on div "2" at bounding box center [702, 520] width 16 height 16
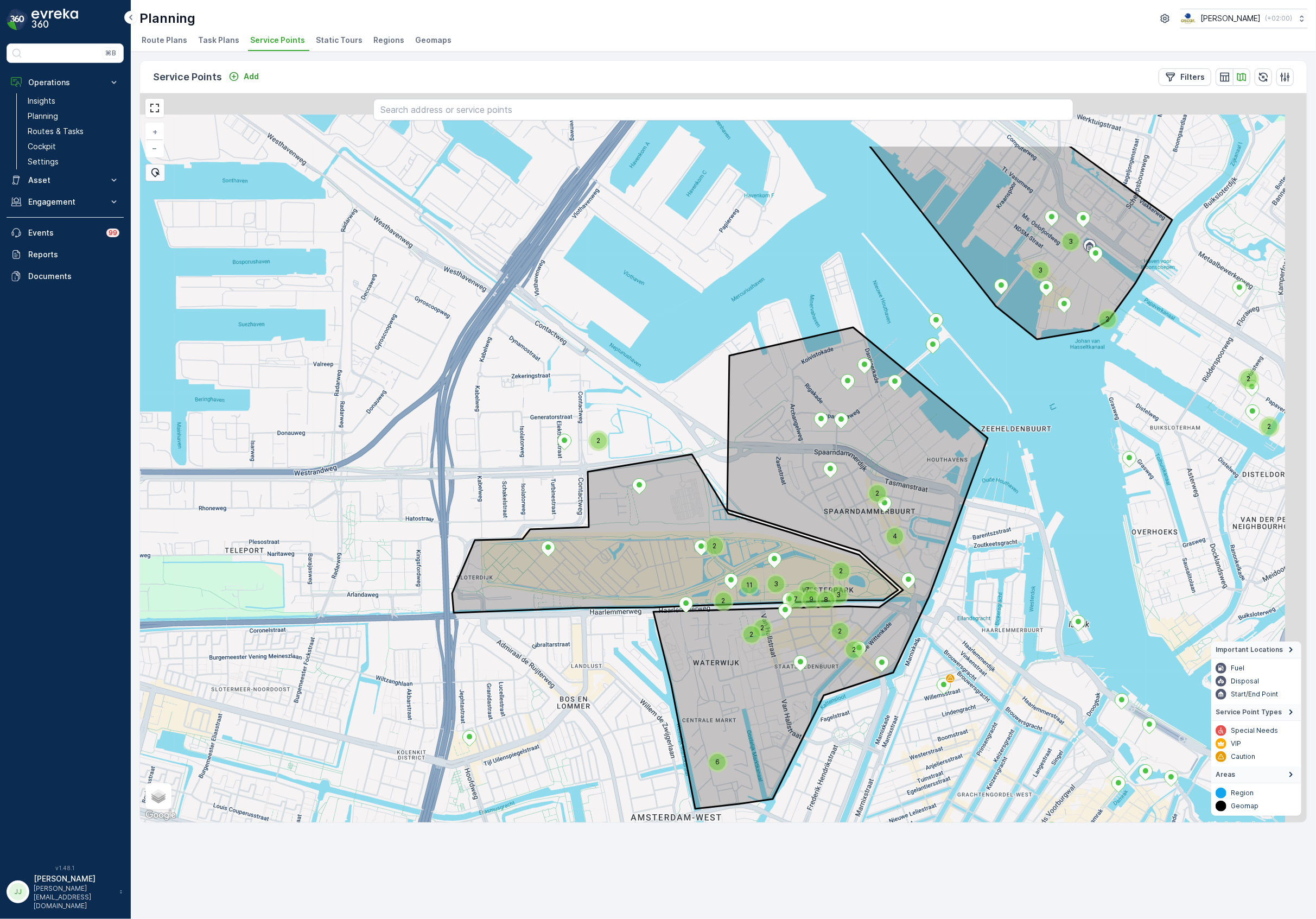
drag, startPoint x: 791, startPoint y: 364, endPoint x: 745, endPoint y: 566, distance: 207.2
click at [745, 566] on icon at bounding box center [820, 567] width 334 height 481
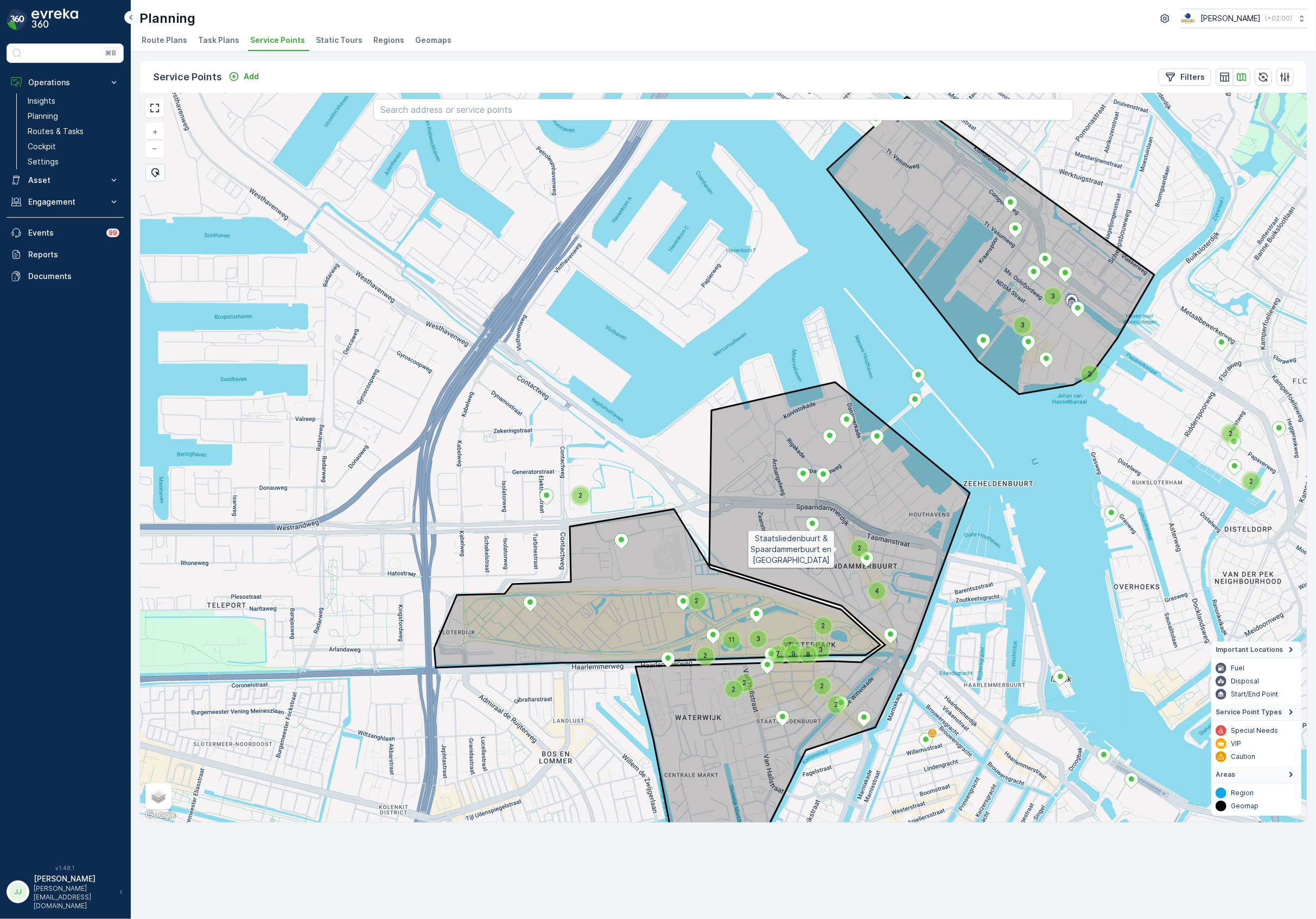
drag, startPoint x: 851, startPoint y: 584, endPoint x: 820, endPoint y: 496, distance: 93.3
click at [820, 496] on icon at bounding box center [802, 622] width 334 height 481
